Goal: Task Accomplishment & Management: Use online tool/utility

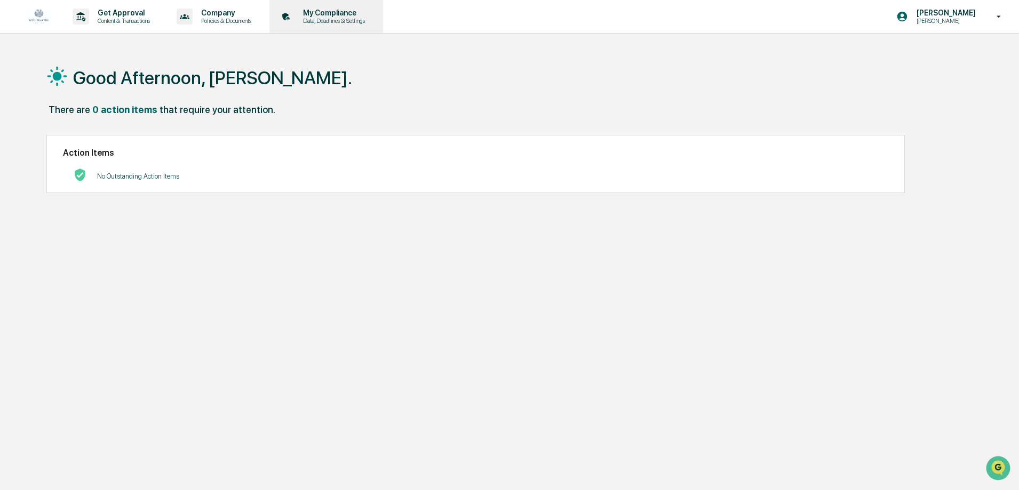
click at [342, 18] on p "Data, Deadlines & Settings" at bounding box center [332, 20] width 76 height 7
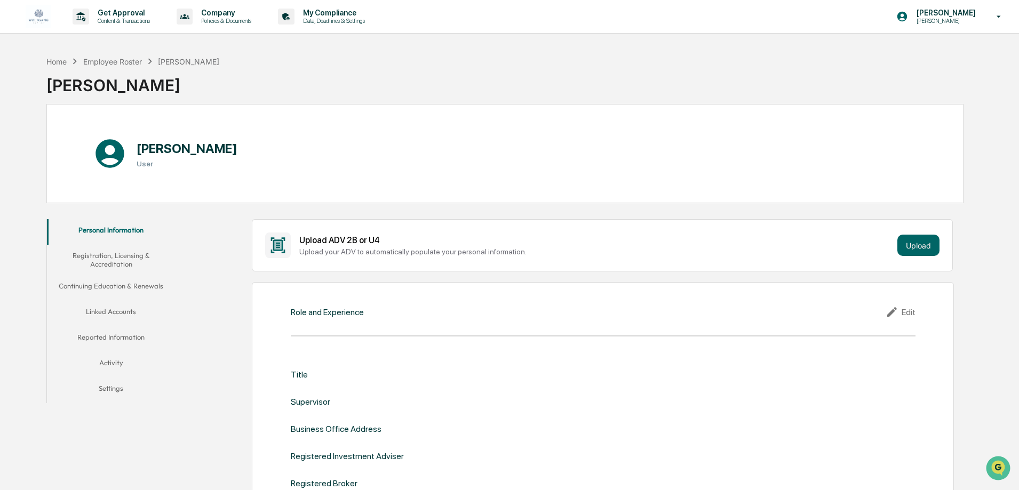
click at [38, 18] on img at bounding box center [39, 16] width 26 height 23
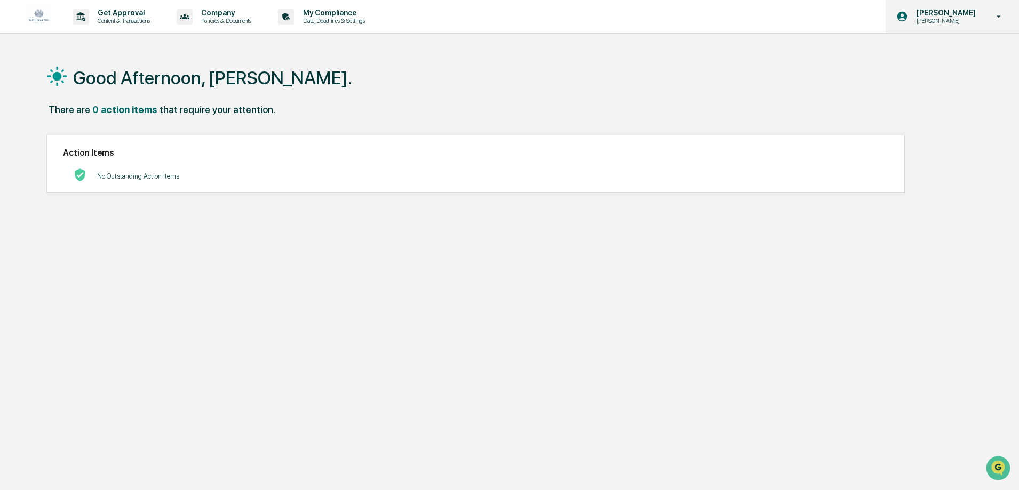
click at [967, 10] on p "[PERSON_NAME]" at bounding box center [944, 13] width 73 height 9
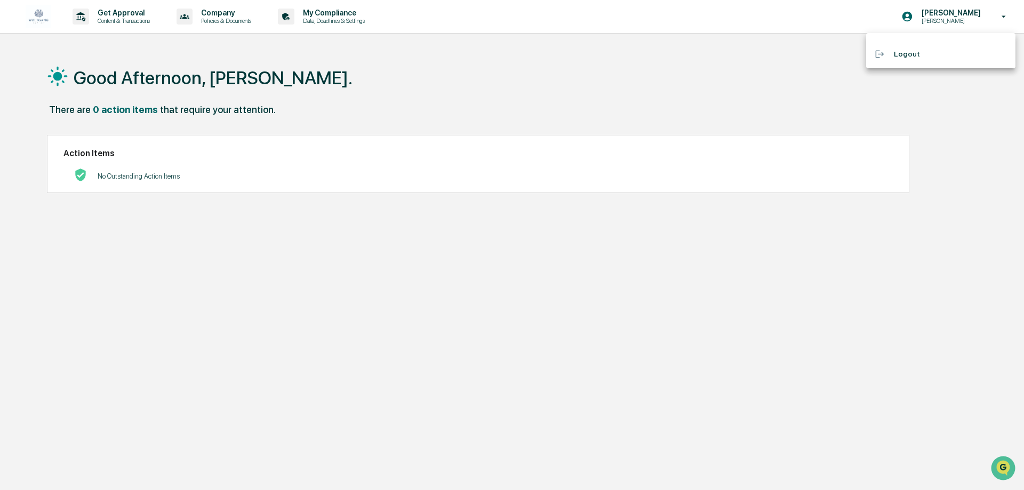
click at [576, 85] on div at bounding box center [512, 245] width 1024 height 490
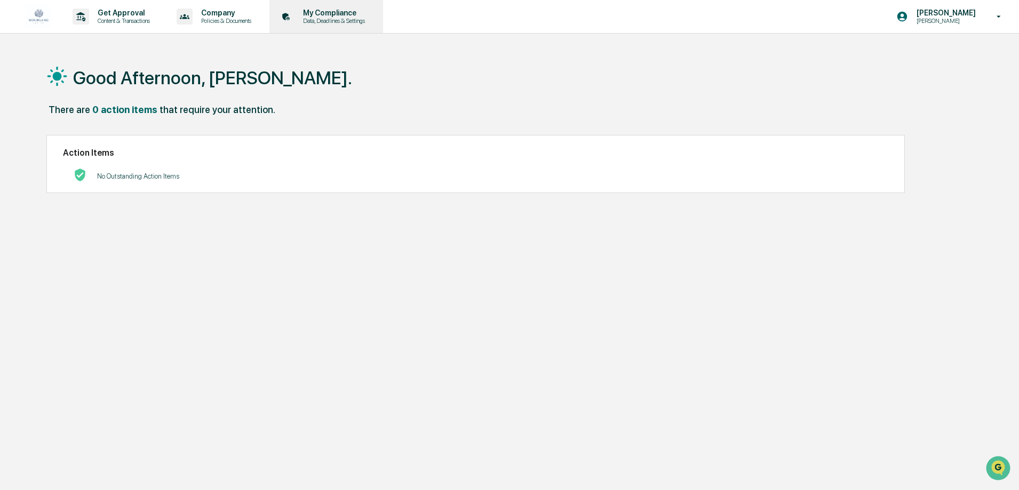
click at [350, 19] on p "Data, Deadlines & Settings" at bounding box center [332, 20] width 76 height 7
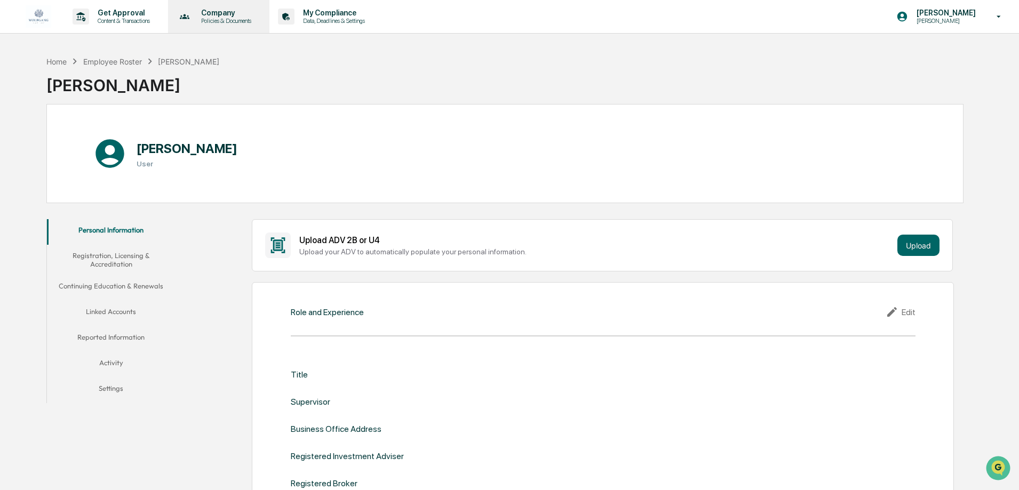
click at [220, 13] on p "Company" at bounding box center [225, 13] width 64 height 9
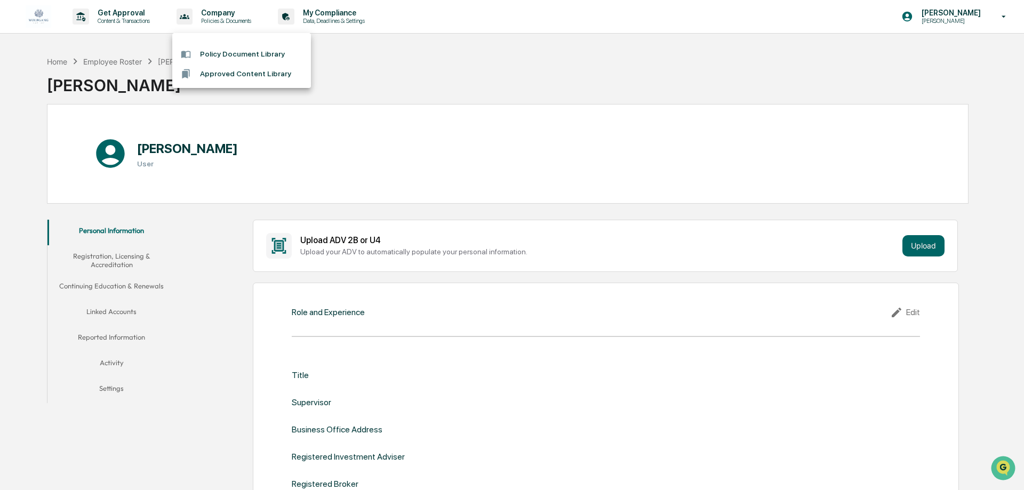
click at [130, 19] on div at bounding box center [512, 245] width 1024 height 490
click at [130, 19] on p "Content & Transactions" at bounding box center [122, 20] width 66 height 7
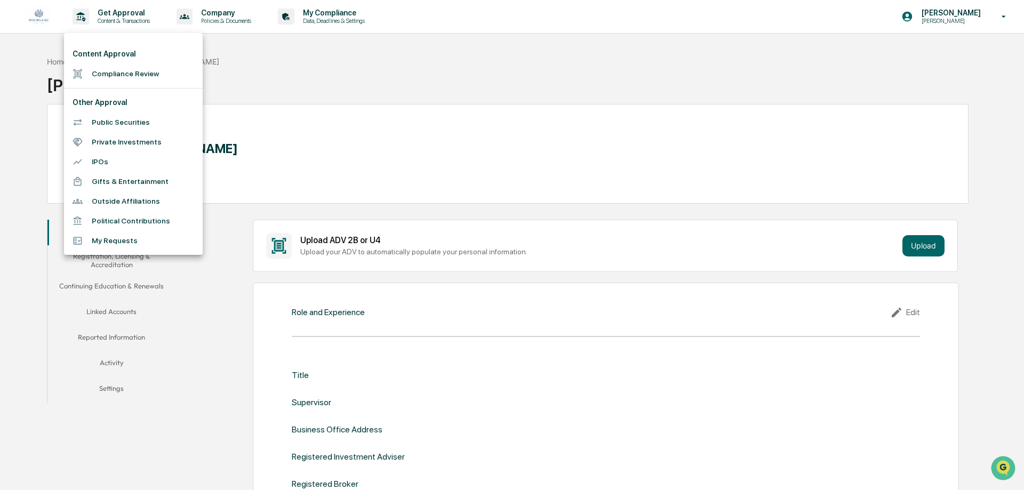
click at [152, 74] on li "Compliance Review" at bounding box center [133, 74] width 139 height 20
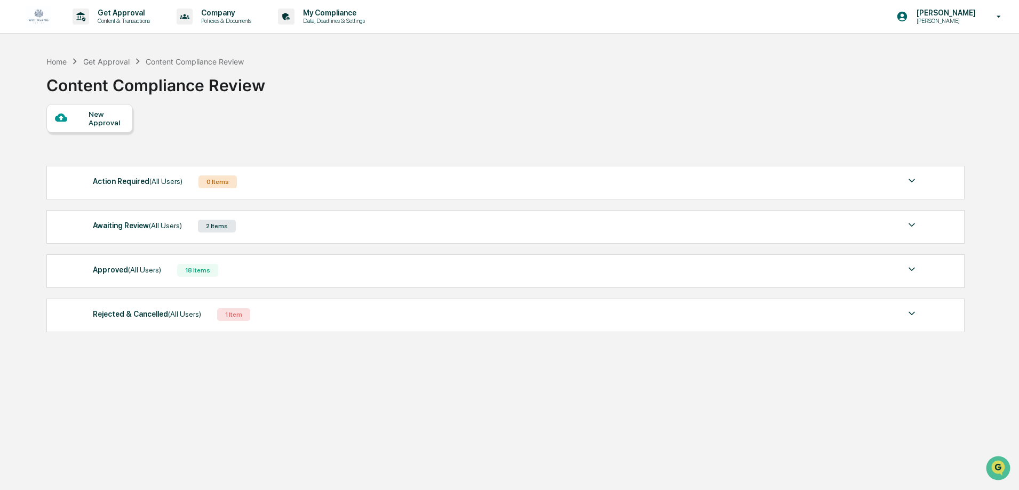
click at [142, 225] on div "Awaiting Review (All Users)" at bounding box center [137, 226] width 89 height 14
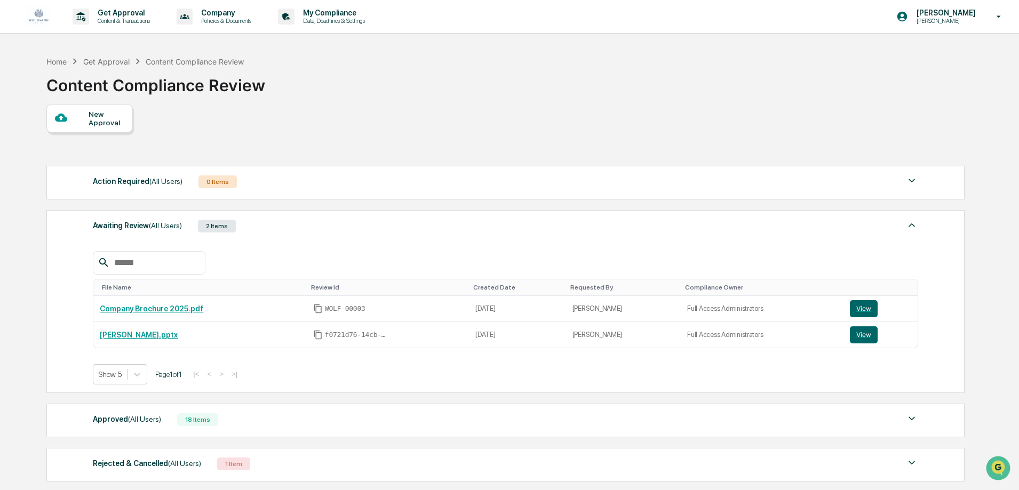
click at [111, 418] on div "Approved (All Users)" at bounding box center [127, 419] width 68 height 14
